Goal: Information Seeking & Learning: Learn about a topic

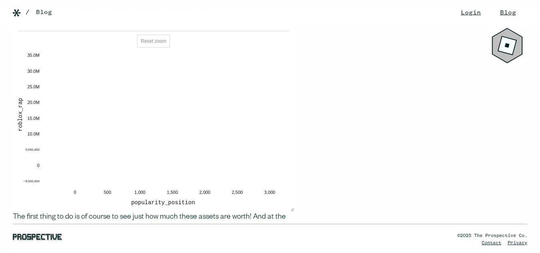
scroll to position [839, 0]
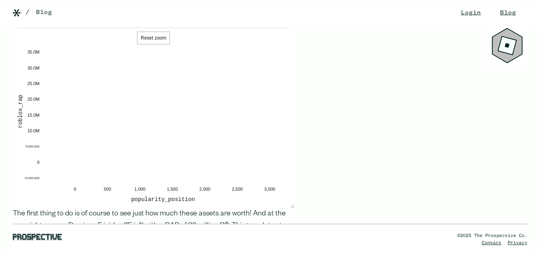
click at [157, 39] on button "Reset zoom" at bounding box center [153, 38] width 33 height 13
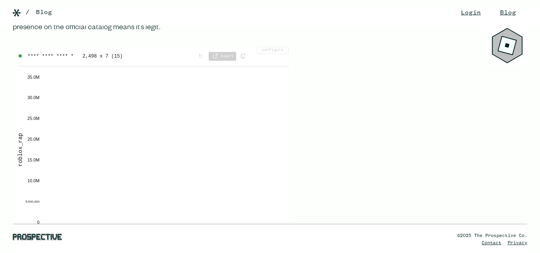
scroll to position [759, 0]
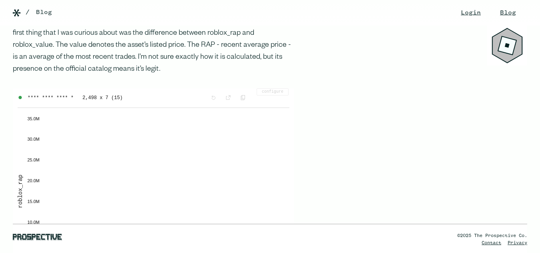
drag, startPoint x: 14, startPoint y: 109, endPoint x: 454, endPoint y: 200, distance: 450.3
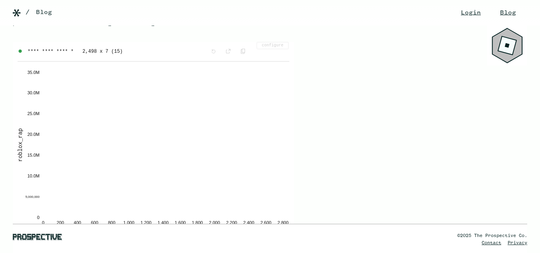
scroll to position [799, 0]
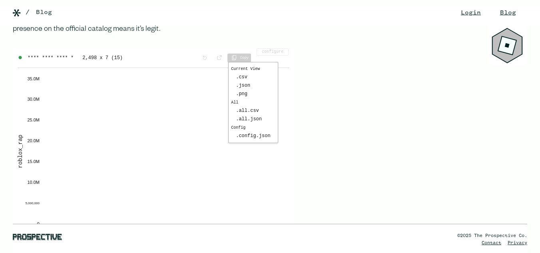
click at [245, 58] on span "Copy" at bounding box center [239, 58] width 24 height 9
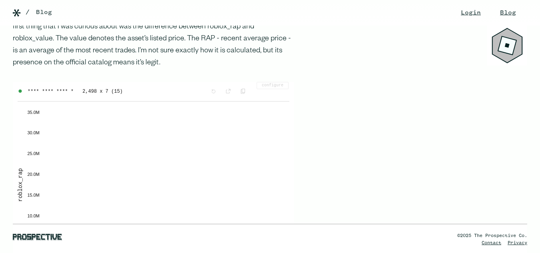
scroll to position [759, 0]
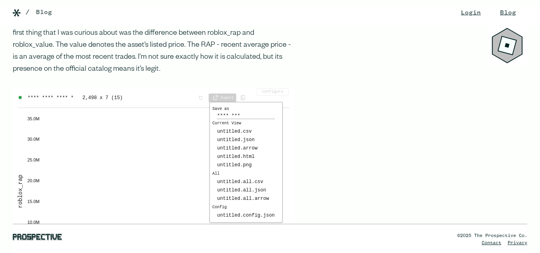
click at [224, 100] on span "Export" at bounding box center [222, 97] width 28 height 9
click at [241, 115] on input "********" at bounding box center [246, 116] width 58 height 6
drag, startPoint x: 241, startPoint y: 115, endPoint x: 230, endPoint y: 115, distance: 11.2
click at [230, 115] on input "********" at bounding box center [246, 116] width 58 height 6
type input "**********"
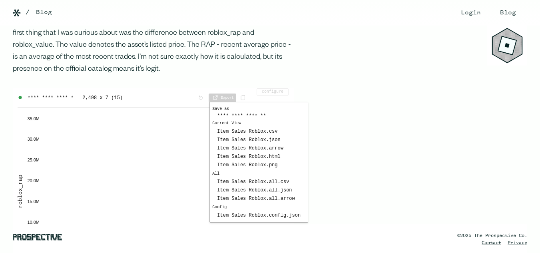
scroll to position [799, 0]
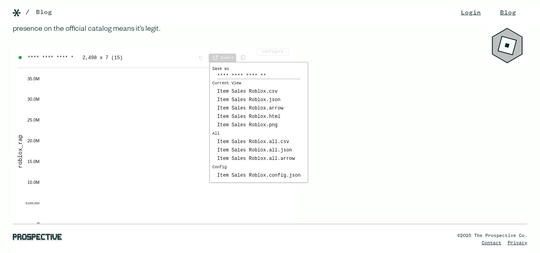
click at [227, 59] on span "Export" at bounding box center [222, 58] width 28 height 9
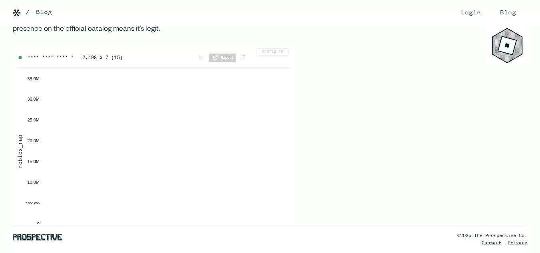
click at [227, 56] on span "Export" at bounding box center [222, 58] width 28 height 9
click at [227, 58] on span "Export" at bounding box center [222, 58] width 28 height 9
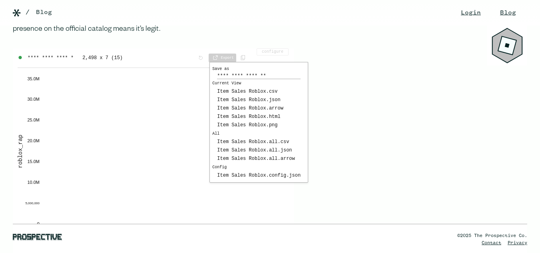
click at [223, 55] on span "Export" at bounding box center [222, 58] width 28 height 9
